Goal: Find contact information: Find contact information

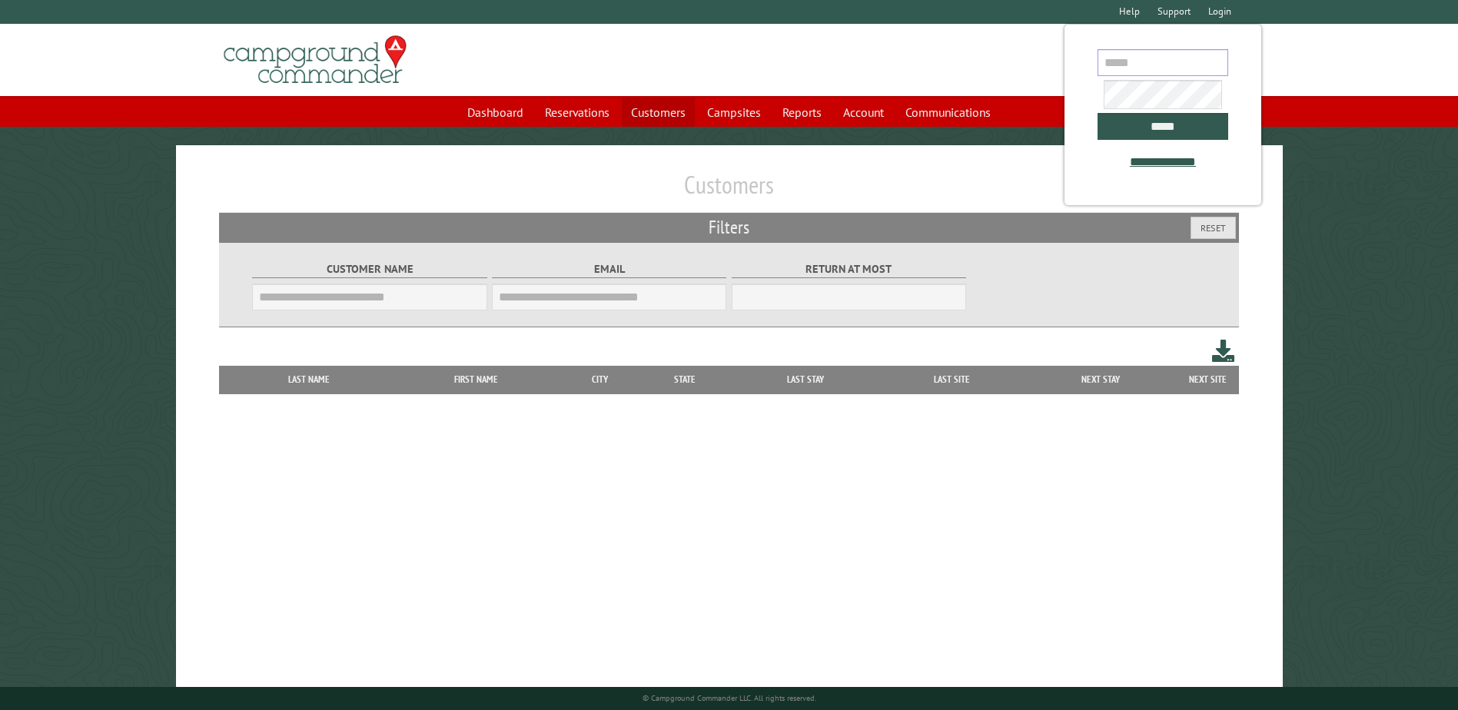
type input "**********"
click at [641, 103] on link "Customers" at bounding box center [658, 112] width 73 height 29
type input "**********"
click at [1143, 127] on input "*****" at bounding box center [1162, 126] width 131 height 27
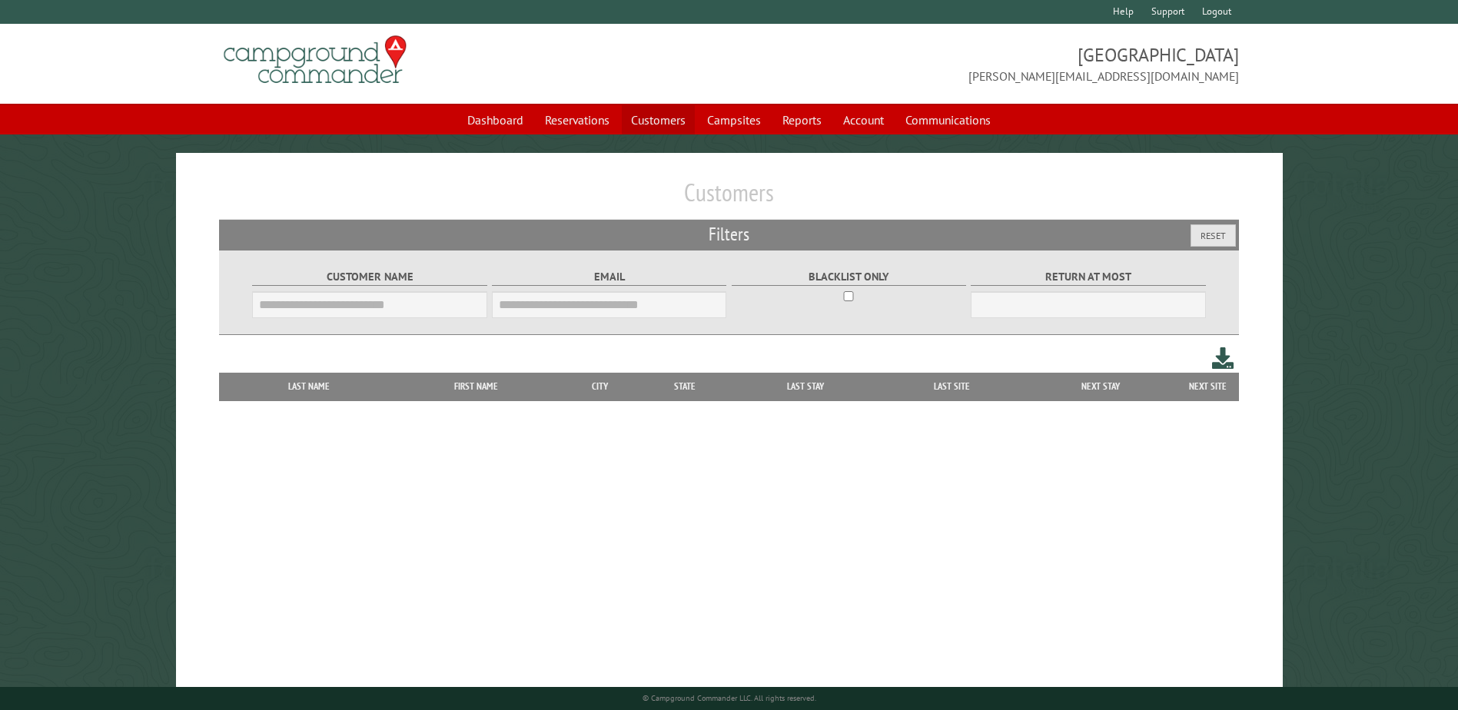
click at [667, 118] on link "Customers" at bounding box center [658, 119] width 73 height 29
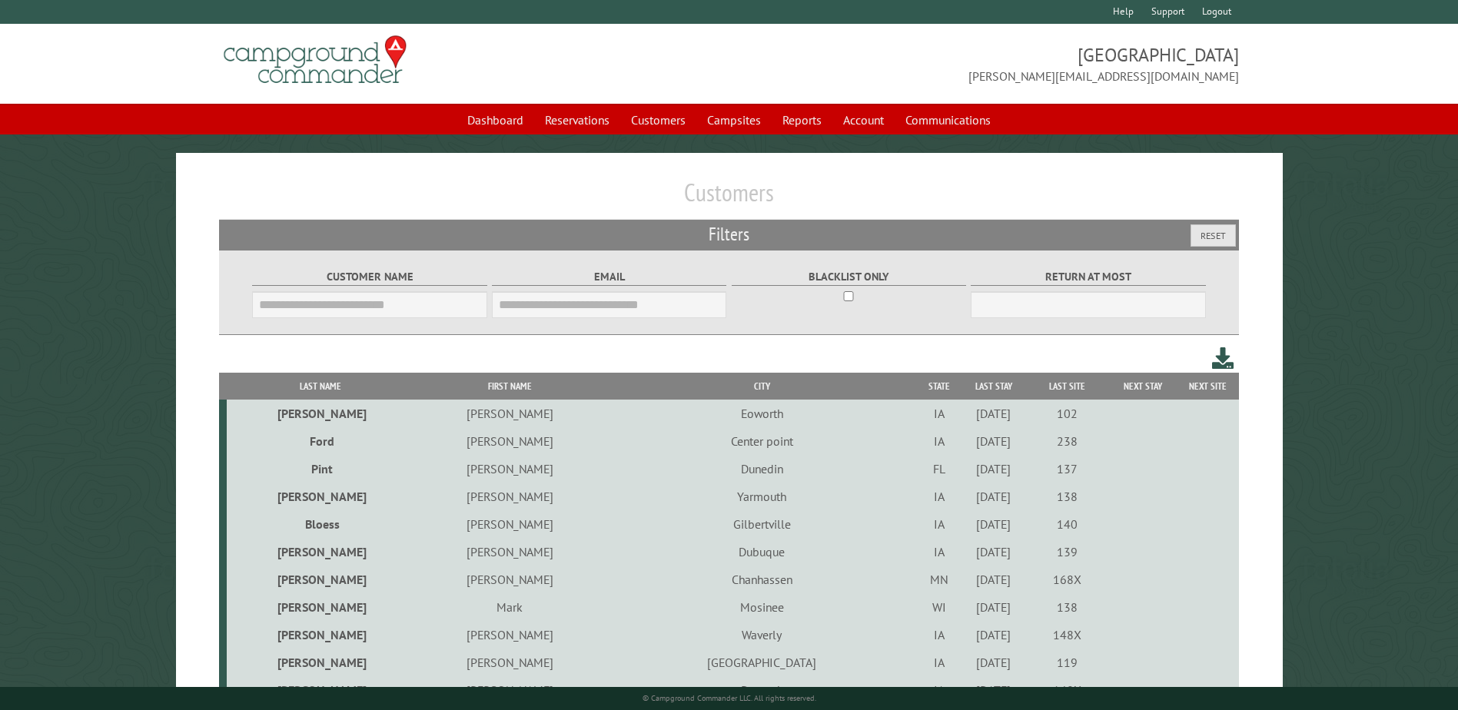
click at [314, 297] on input "Customer Name" at bounding box center [369, 304] width 234 height 27
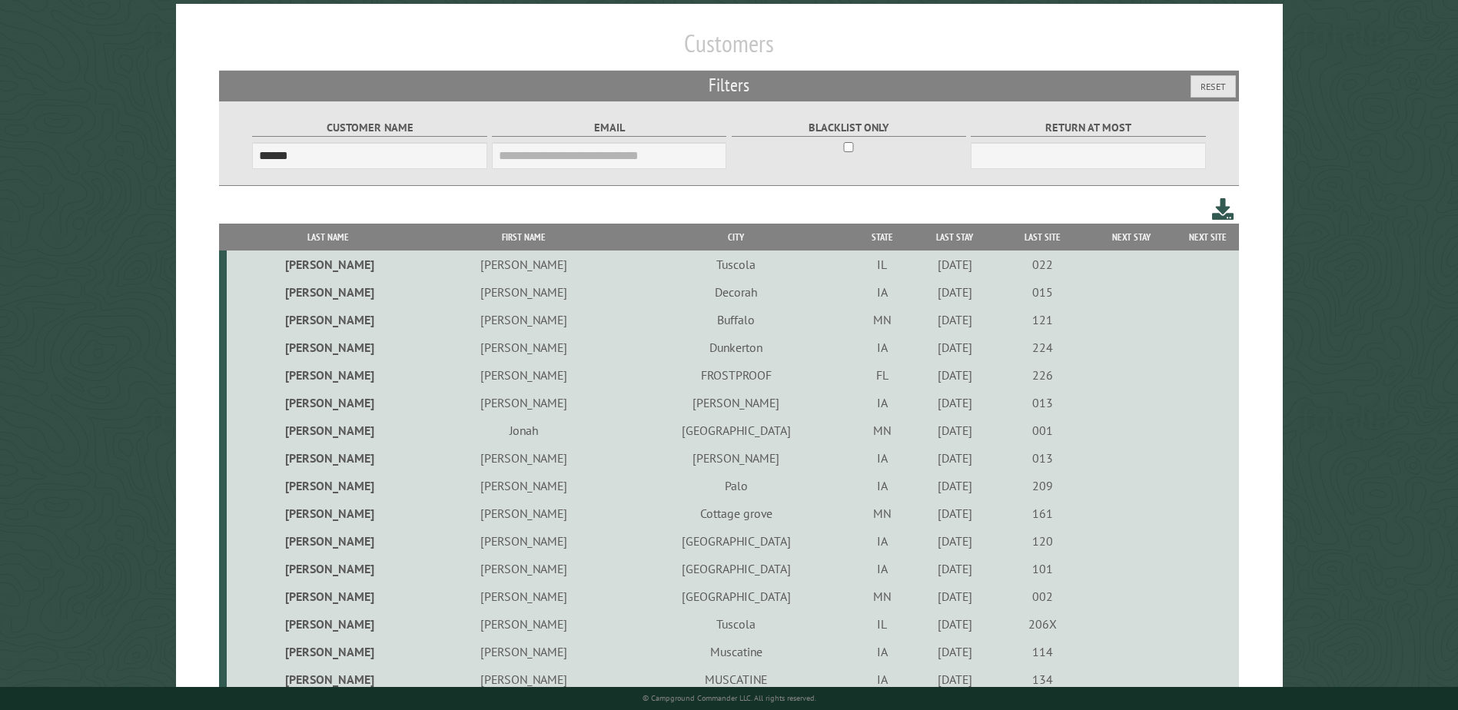
scroll to position [198, 0]
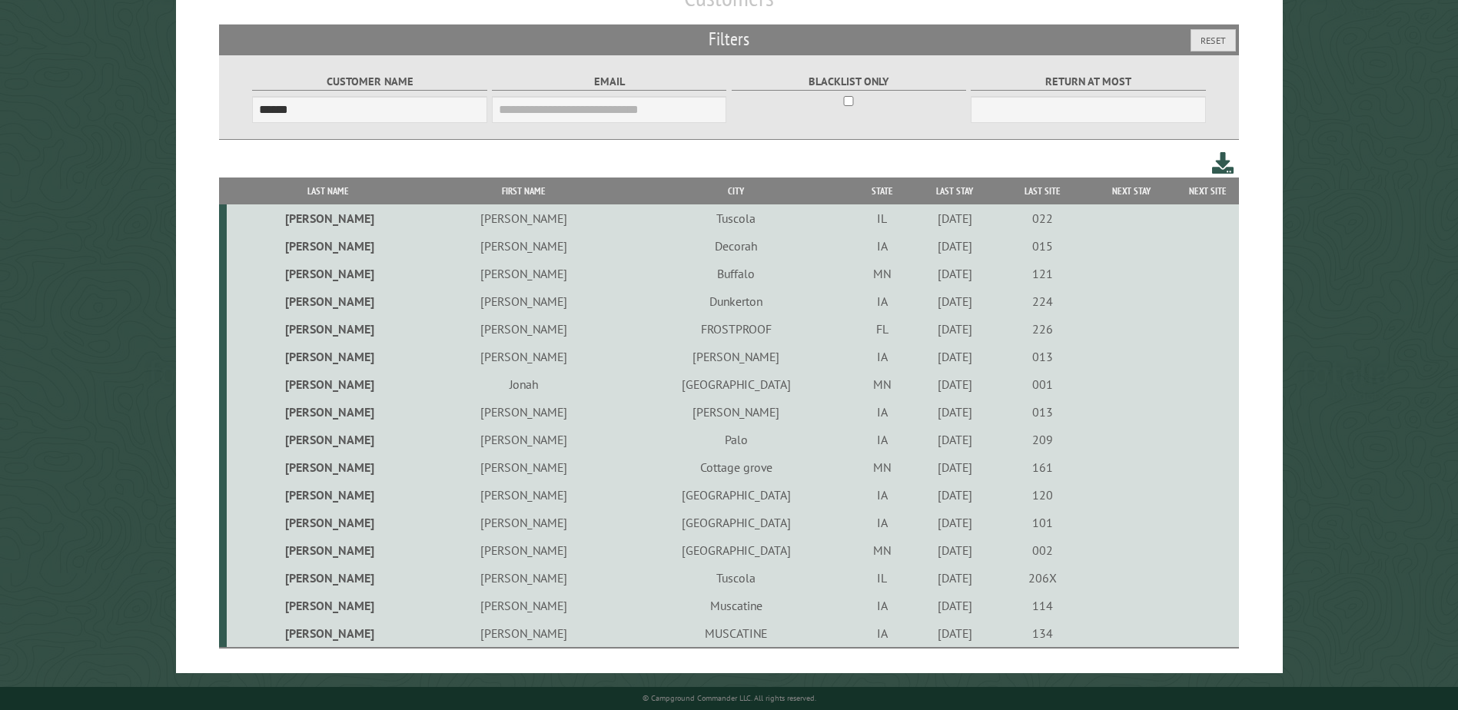
type input "******"
click at [429, 191] on th "First Name" at bounding box center [524, 191] width 190 height 27
click at [437, 244] on td "[PERSON_NAME]" at bounding box center [524, 246] width 190 height 28
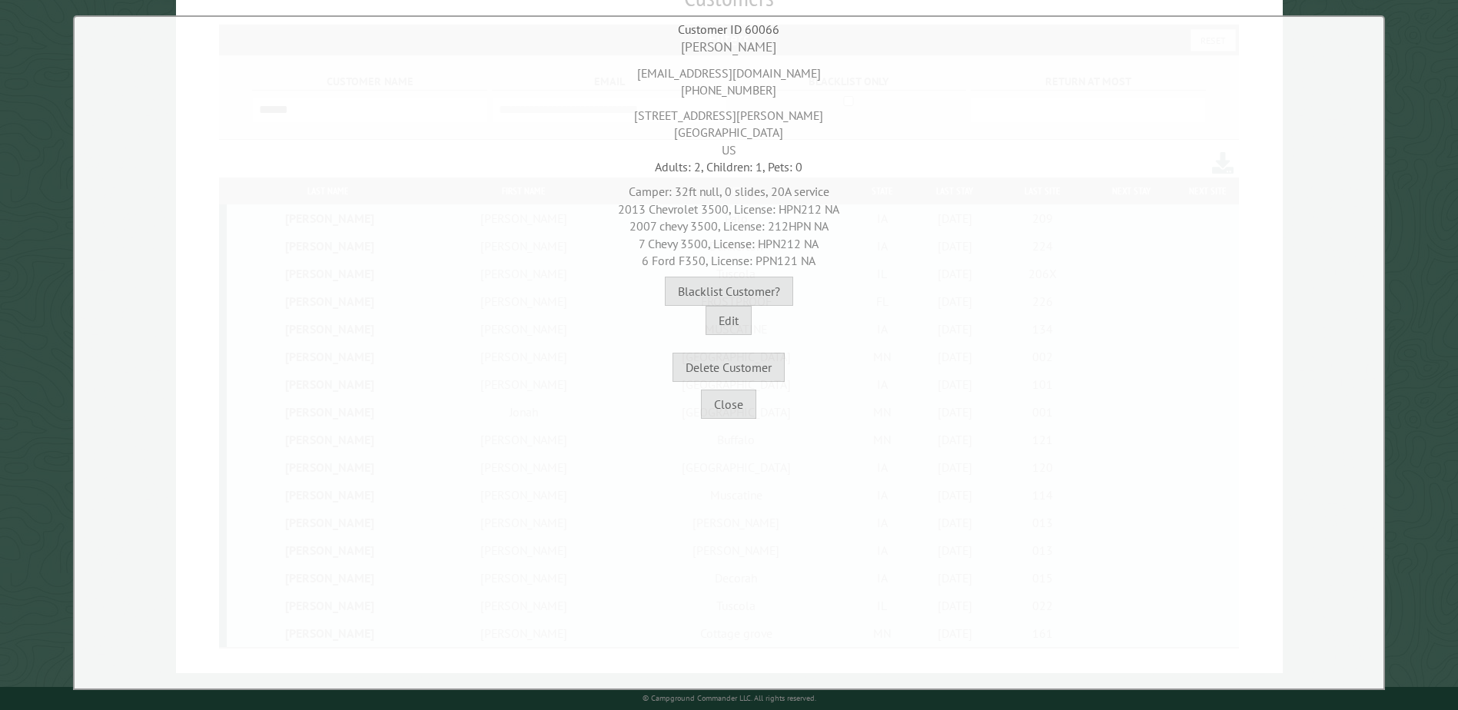
click at [726, 64] on div "[EMAIL_ADDRESS][DOMAIN_NAME] [PHONE_NUMBER]" at bounding box center [728, 78] width 1301 height 42
click at [724, 74] on div "[EMAIL_ADDRESS][DOMAIN_NAME] [PHONE_NUMBER]" at bounding box center [728, 78] width 1301 height 42
copy div "[EMAIL_ADDRESS][DOMAIN_NAME]"
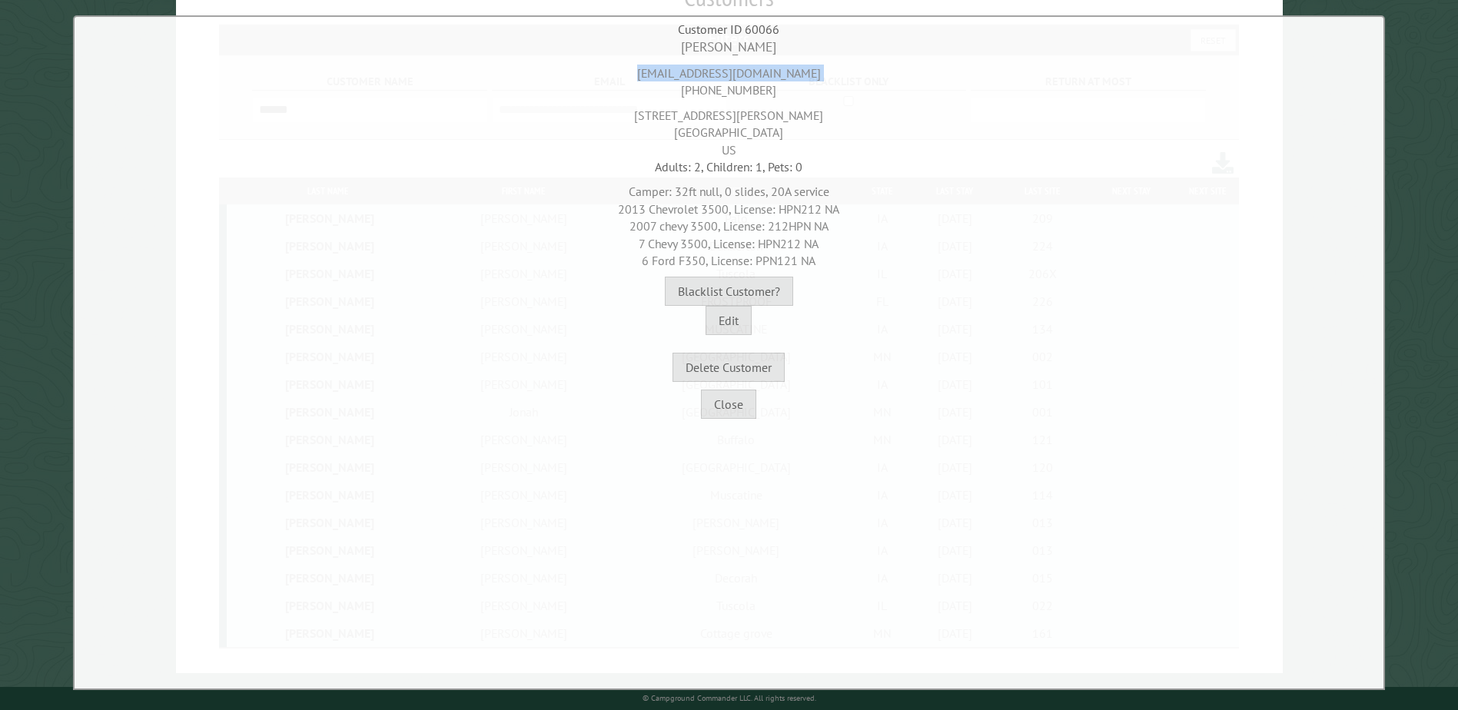
click at [671, 91] on div "[EMAIL_ADDRESS][DOMAIN_NAME] [PHONE_NUMBER]" at bounding box center [728, 78] width 1301 height 42
click at [701, 85] on div "[EMAIL_ADDRESS][DOMAIN_NAME] [PHONE_NUMBER]" at bounding box center [728, 78] width 1301 height 42
copy div "[PHONE_NUMBER]"
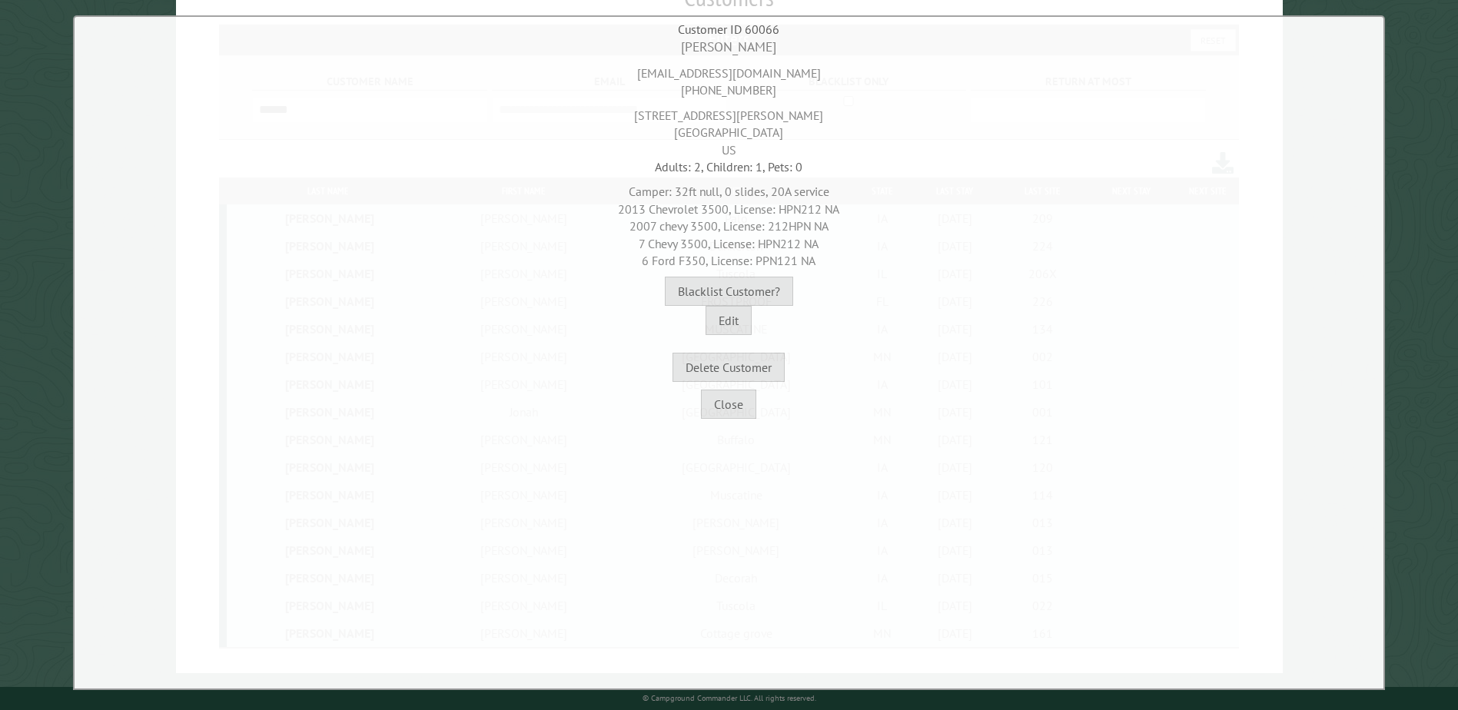
click at [718, 116] on div "[STREET_ADDRESS][PERSON_NAME]" at bounding box center [728, 128] width 1301 height 59
copy div "[STREET_ADDRESS][PERSON_NAME]"
click at [710, 135] on div "[STREET_ADDRESS][PERSON_NAME]" at bounding box center [728, 128] width 1301 height 59
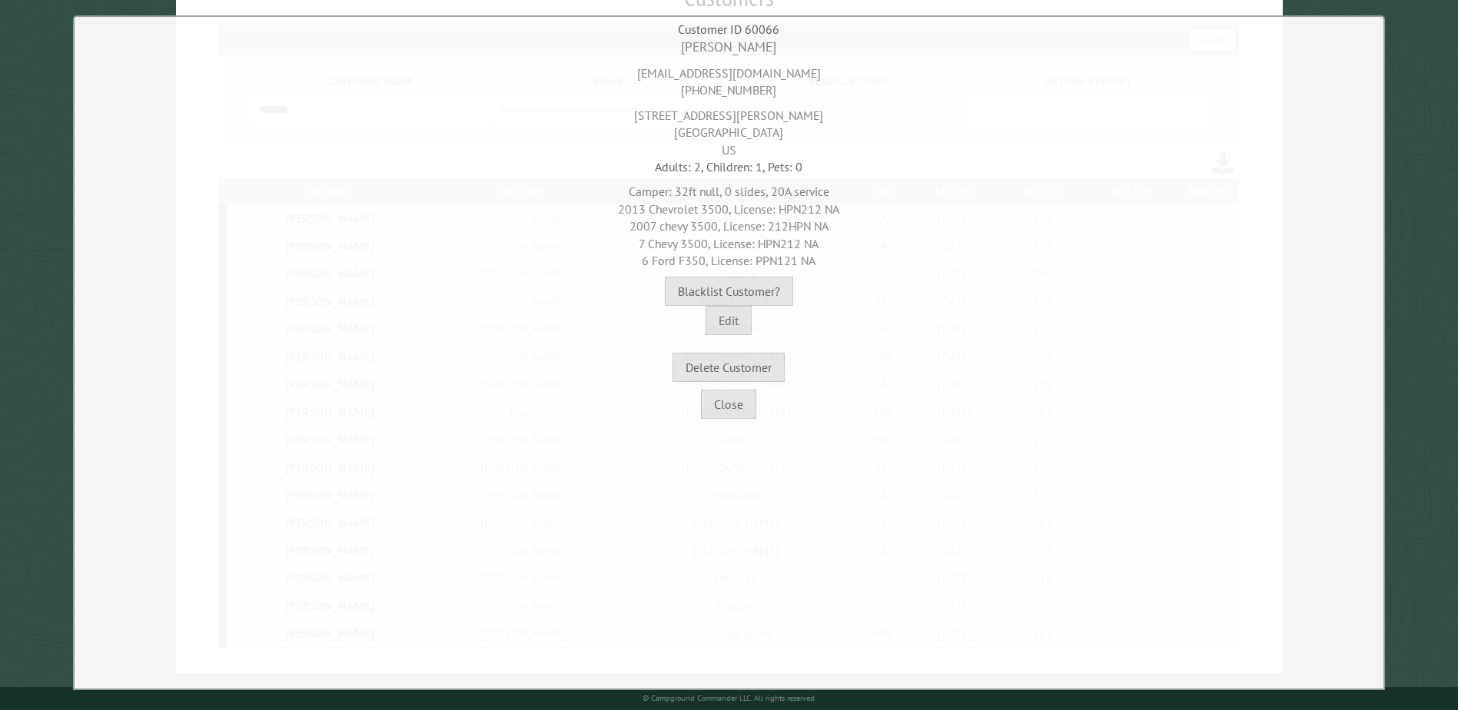
click at [710, 135] on div "[STREET_ADDRESS][PERSON_NAME]" at bounding box center [728, 128] width 1301 height 59
copy div "Dunkerton"
click at [775, 131] on div "[STREET_ADDRESS][PERSON_NAME]" at bounding box center [728, 128] width 1301 height 59
copy div "50626"
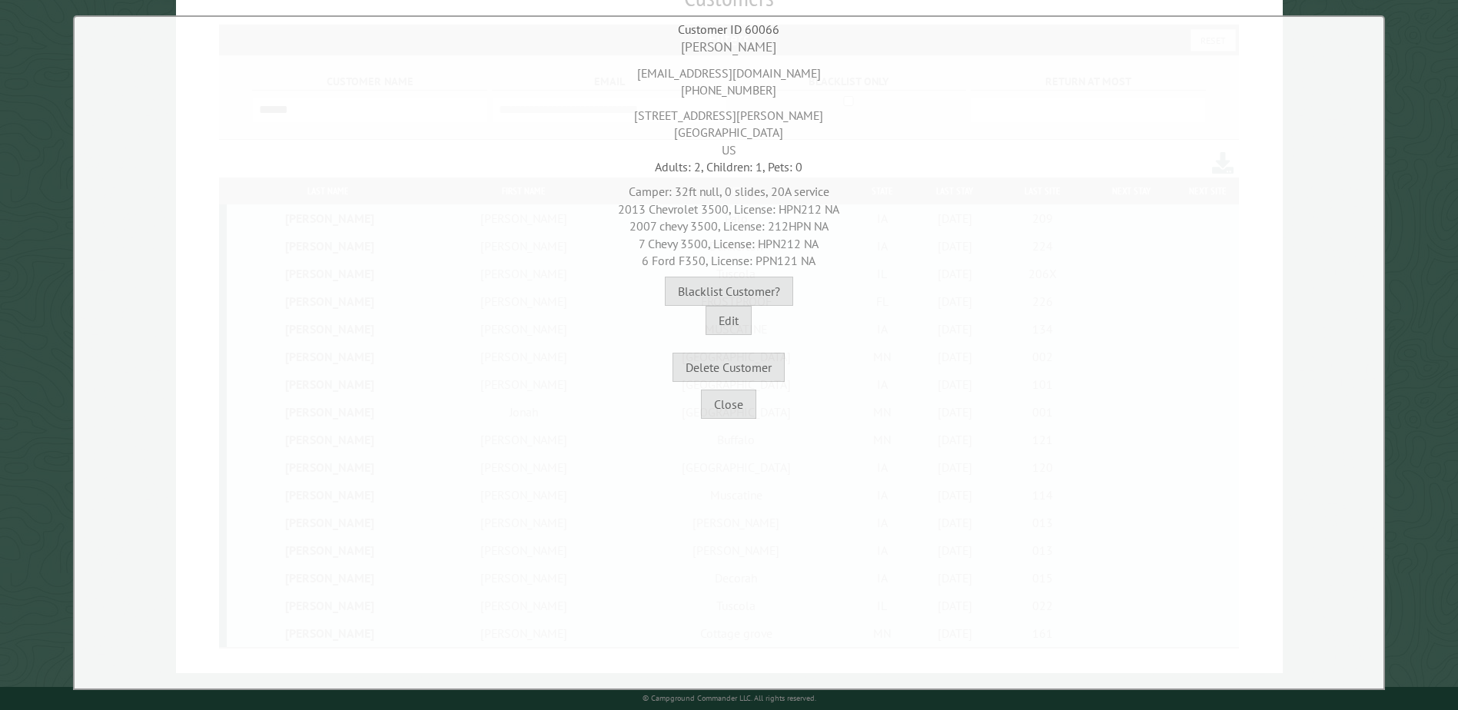
click at [755, 73] on div "[EMAIL_ADDRESS][DOMAIN_NAME] [PHONE_NUMBER]" at bounding box center [728, 78] width 1301 height 42
copy div "[EMAIL_ADDRESS][DOMAIN_NAME]"
